Goal: Contribute content

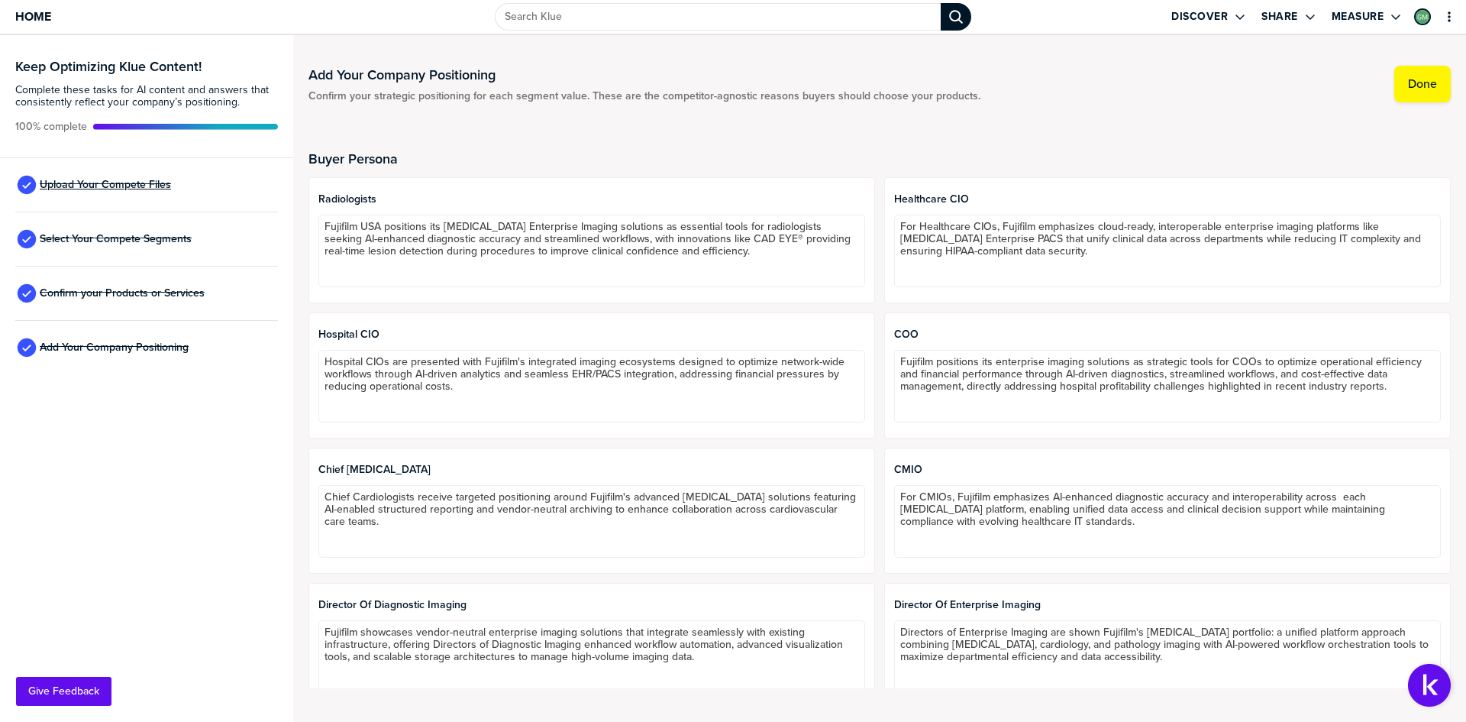
click at [156, 186] on span "Upload Your Compete Files" at bounding box center [105, 185] width 131 height 12
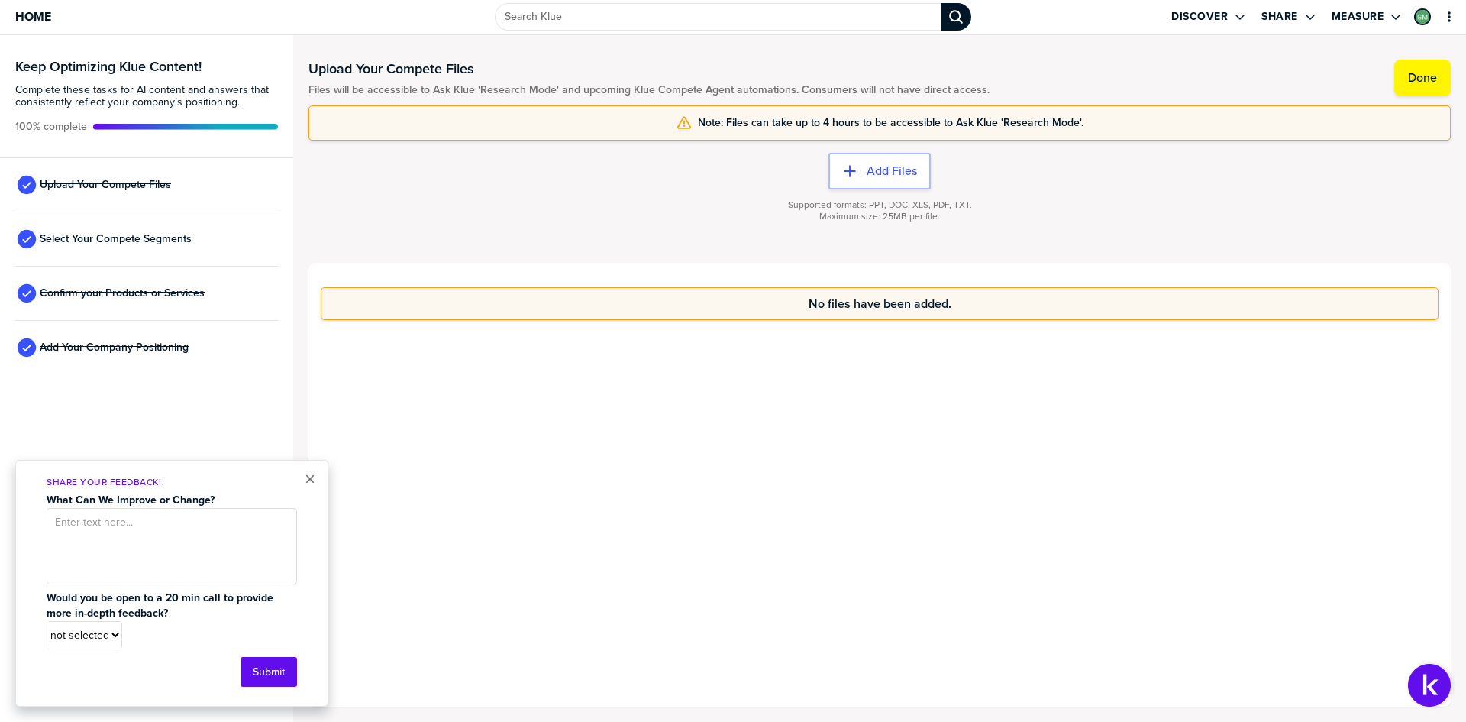
click at [496, 194] on div "Supported formats: PPT, DOC, XLS, PDF, TXT. Maximum size: 25MB per file." at bounding box center [880, 219] width 1143 height 61
click at [306, 480] on button "×" at bounding box center [310, 479] width 11 height 18
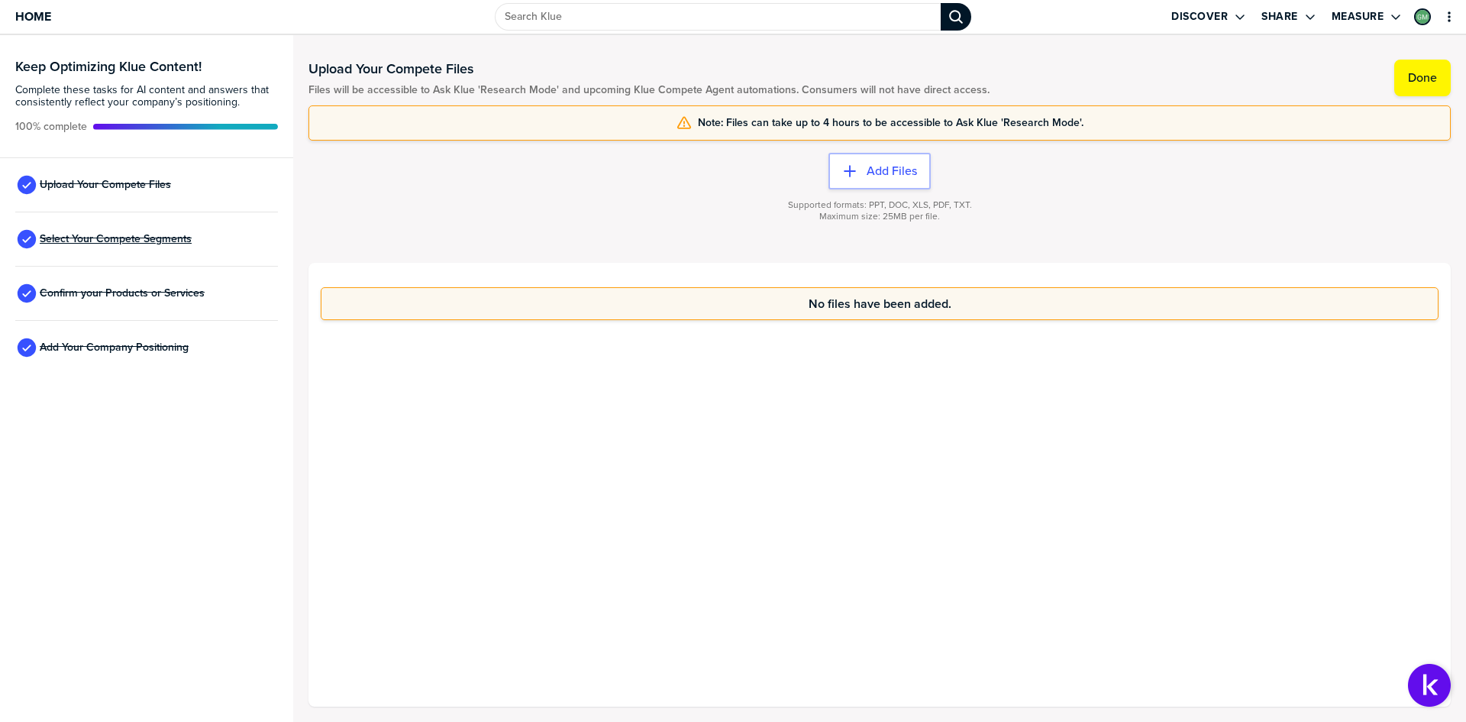
click at [105, 239] on span "Select Your Compete Segments" at bounding box center [116, 239] width 152 height 12
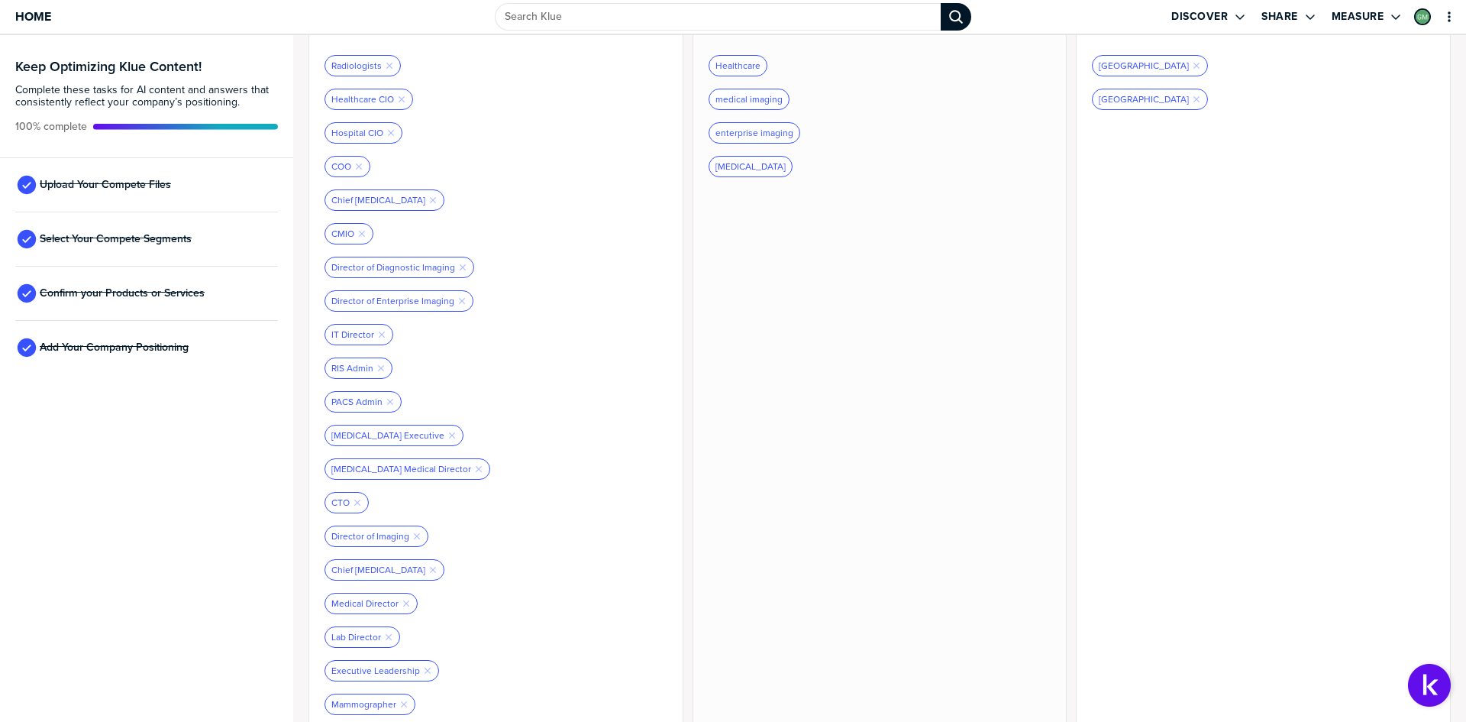
scroll to position [66, 0]
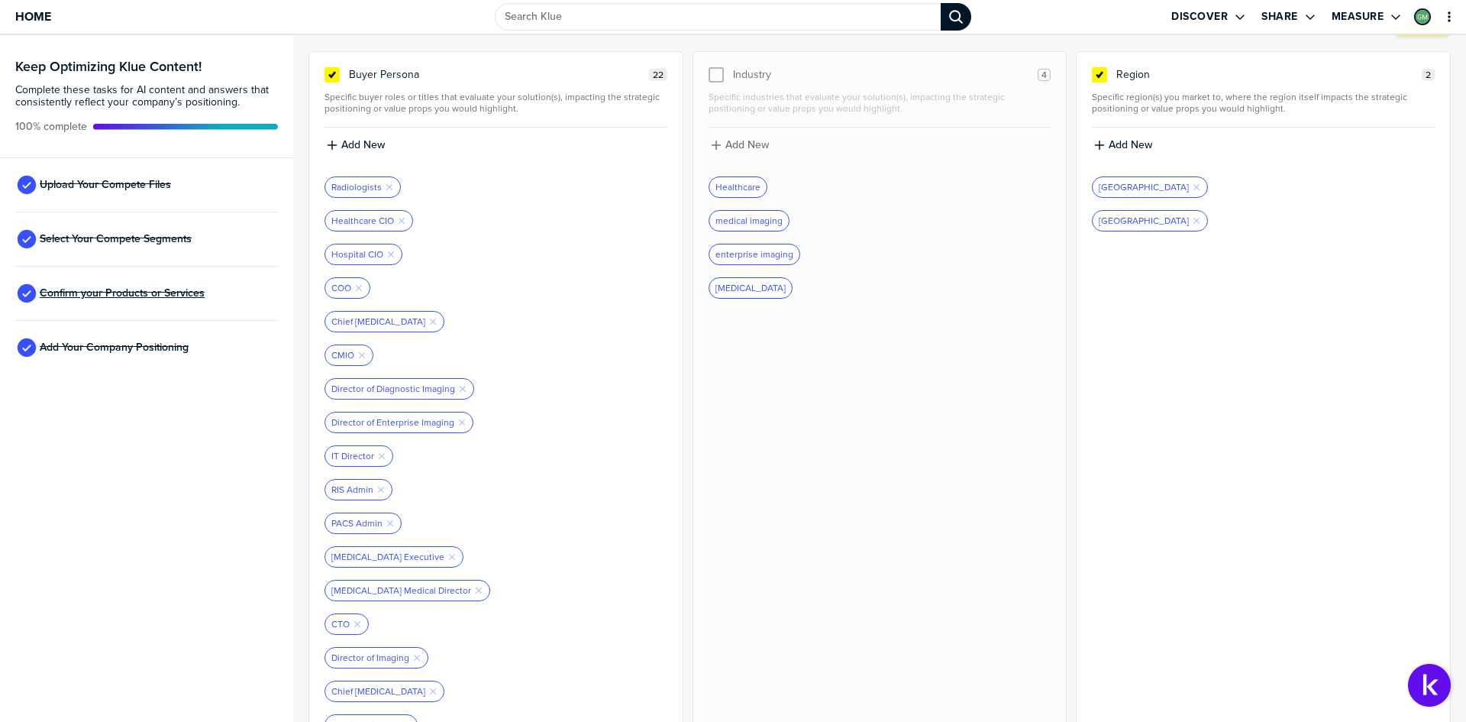
click at [179, 296] on span "Confirm your Products or Services" at bounding box center [122, 293] width 165 height 12
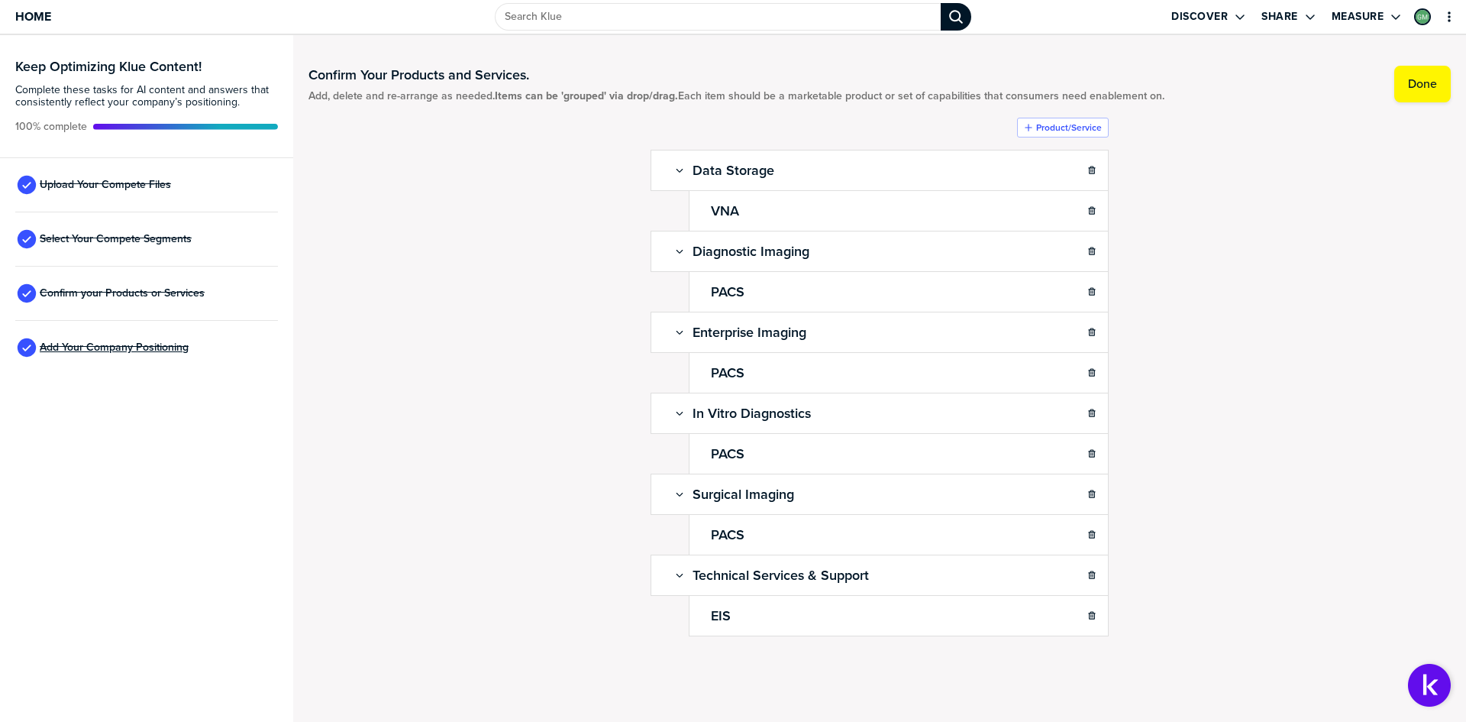
click at [135, 345] on span "Add Your Company Positioning" at bounding box center [114, 347] width 149 height 12
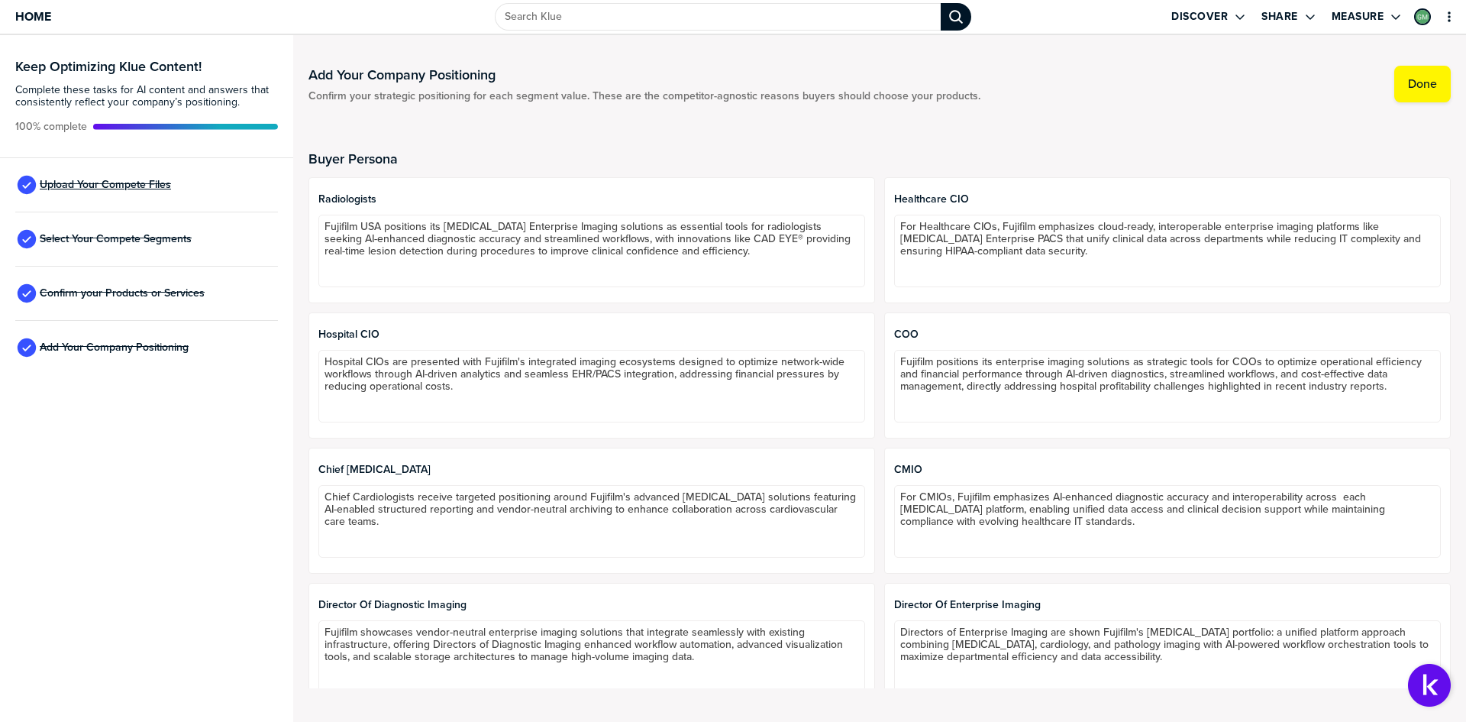
click at [157, 179] on span "Upload Your Compete Files" at bounding box center [105, 185] width 131 height 12
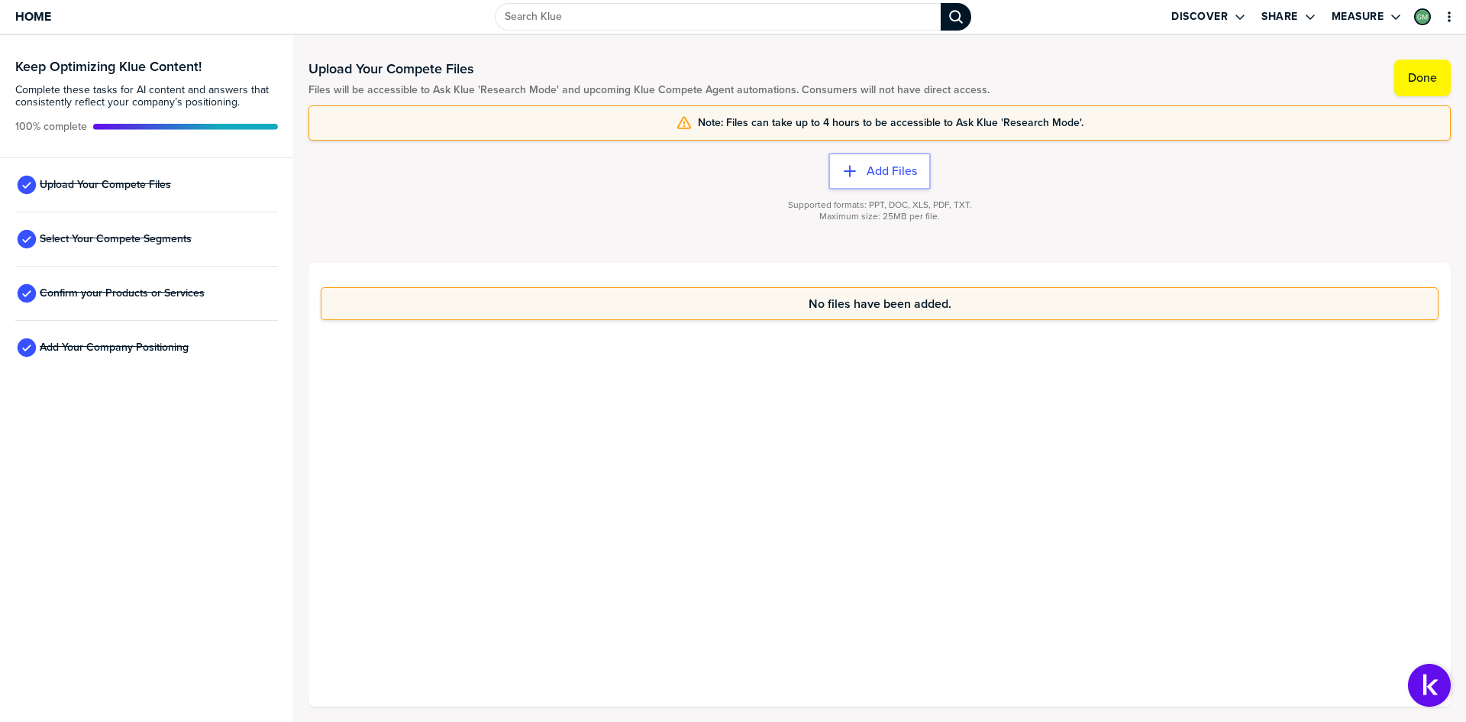
click at [696, 606] on div "No files have been added." at bounding box center [880, 485] width 1143 height 444
click at [856, 533] on div "No files have been added." at bounding box center [880, 485] width 1143 height 444
click at [889, 179] on button "Add Files" at bounding box center [880, 171] width 102 height 37
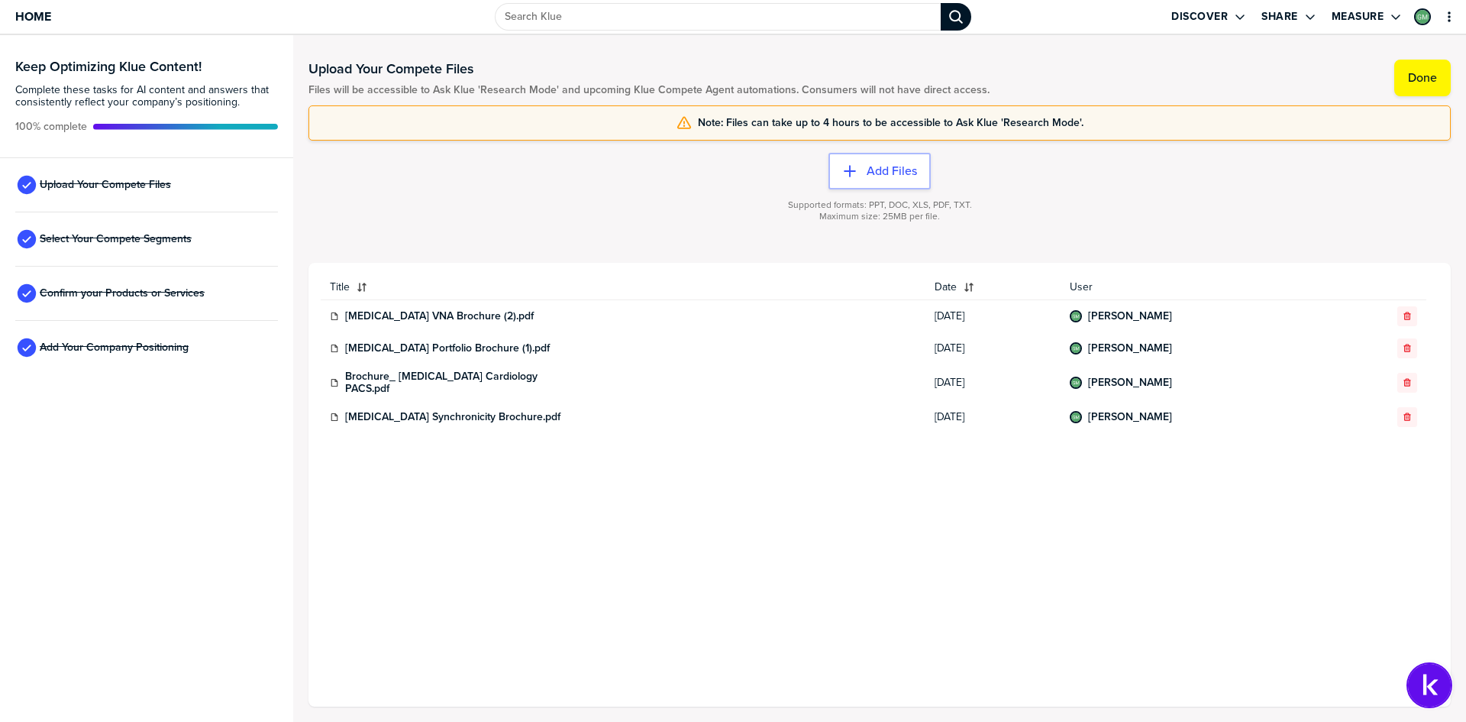
click at [1427, 684] on img "Open Support Center" at bounding box center [1429, 685] width 43 height 43
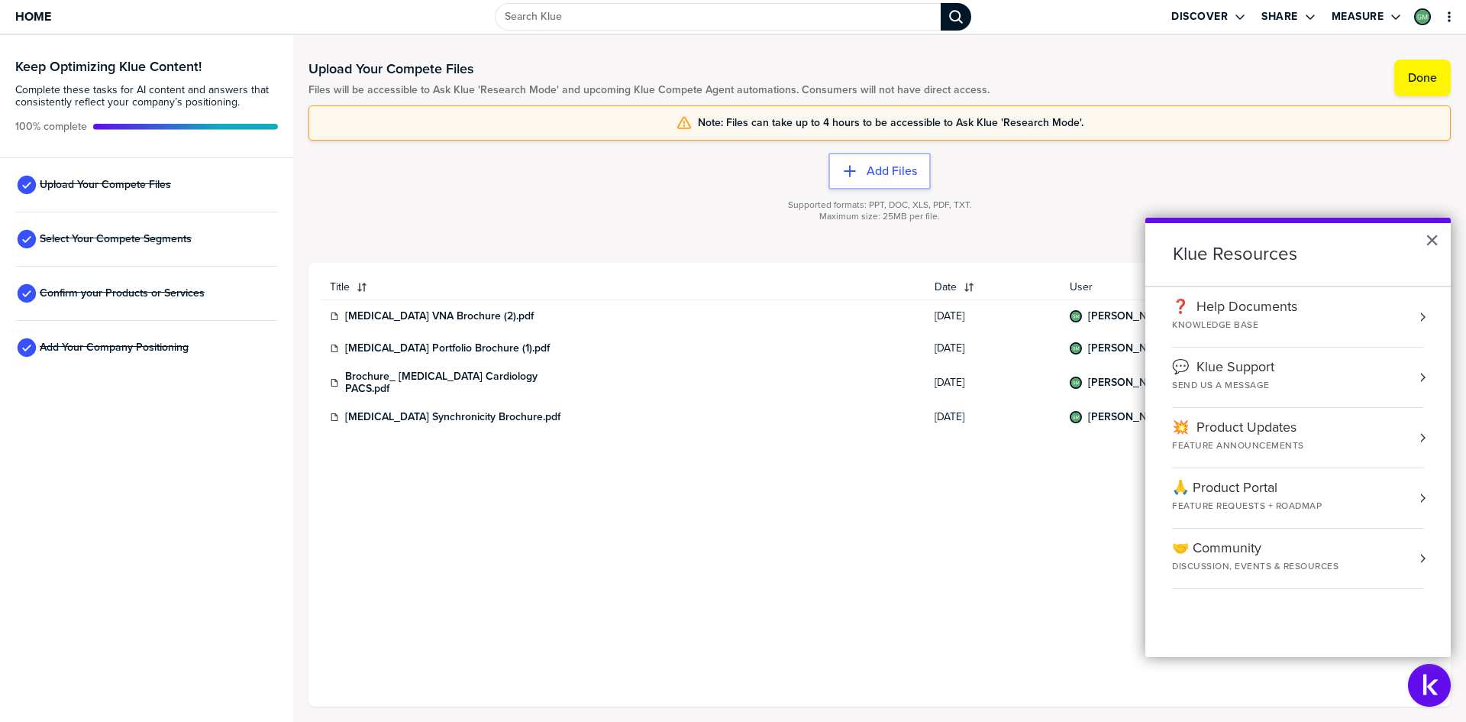
click at [1269, 502] on div "Feature Requests + Roadmap" at bounding box center [1247, 506] width 150 height 13
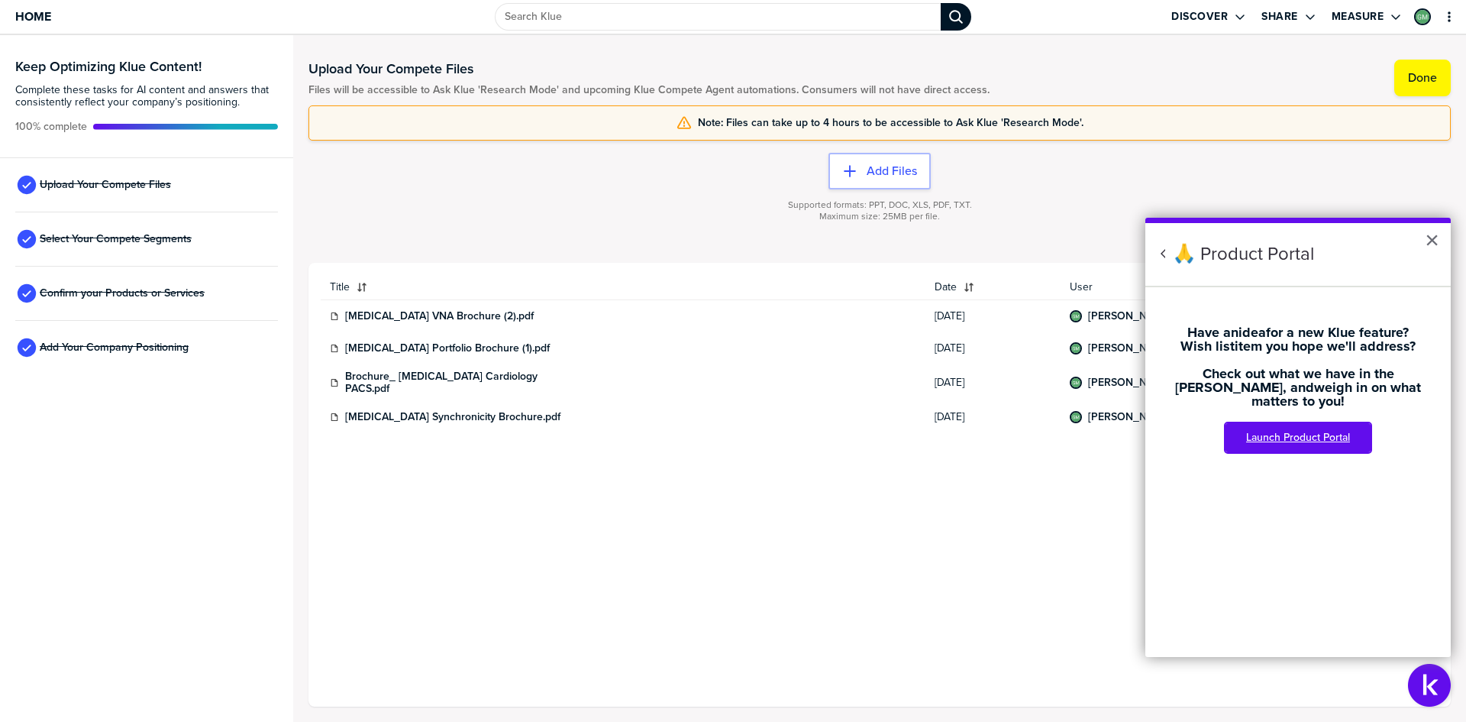
click at [1285, 428] on link "Launch Product Portal" at bounding box center [1298, 437] width 145 height 29
click at [653, 238] on div at bounding box center [880, 235] width 1143 height 9
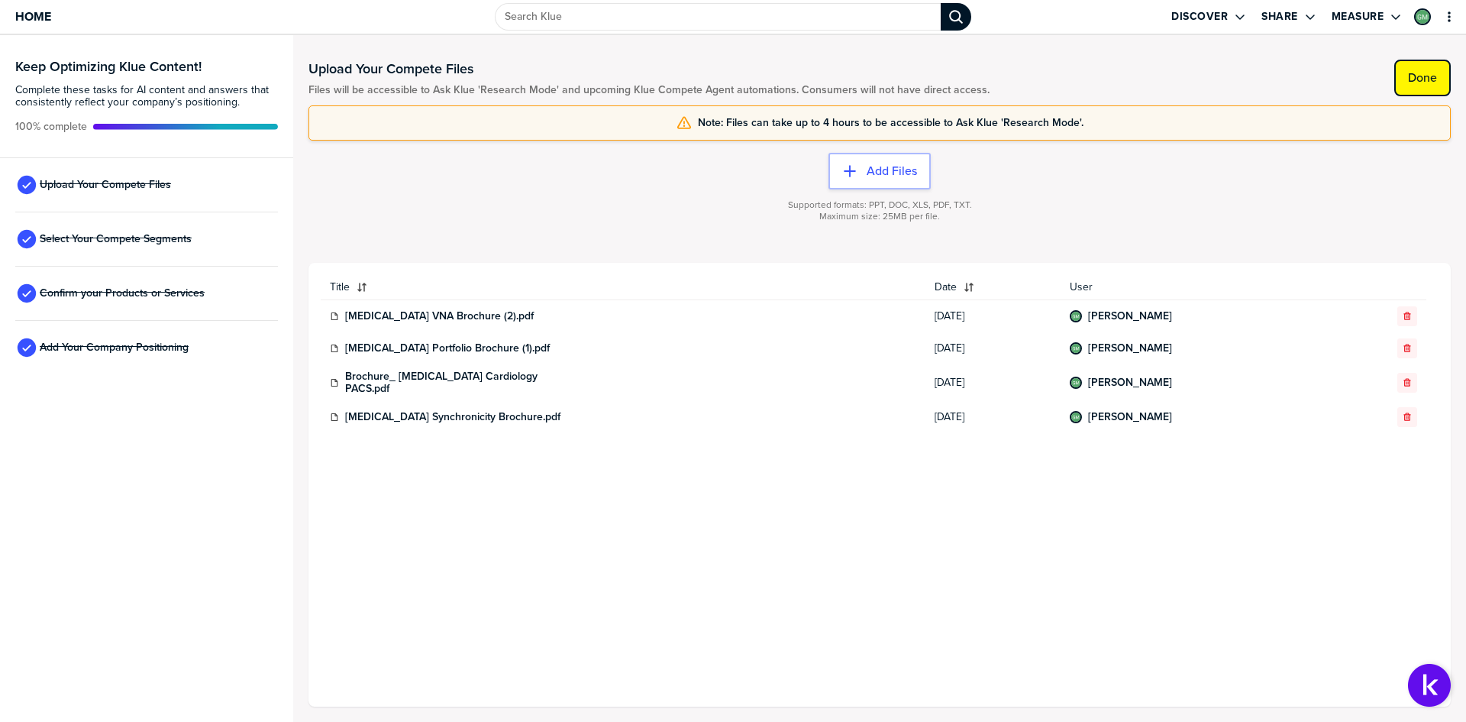
click at [1415, 86] on button "Done" at bounding box center [1423, 78] width 57 height 37
